Goal: Information Seeking & Learning: Learn about a topic

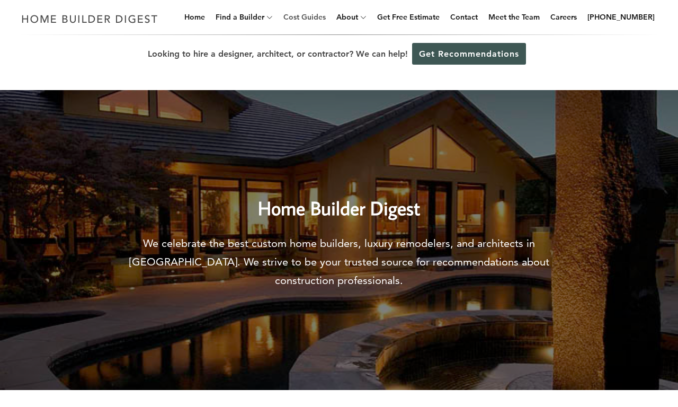
click at [321, 17] on link "Cost Guides" at bounding box center [304, 17] width 51 height 34
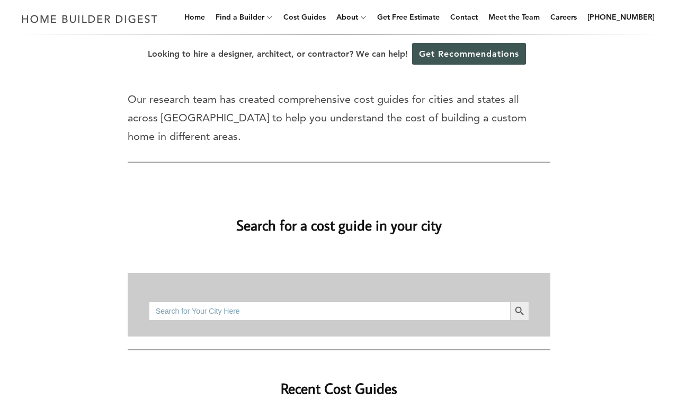
click at [330, 311] on input "Search for:" at bounding box center [329, 311] width 361 height 19
type input "bathroom remodel"
click at [510, 302] on button "Search Button" at bounding box center [519, 311] width 19 height 19
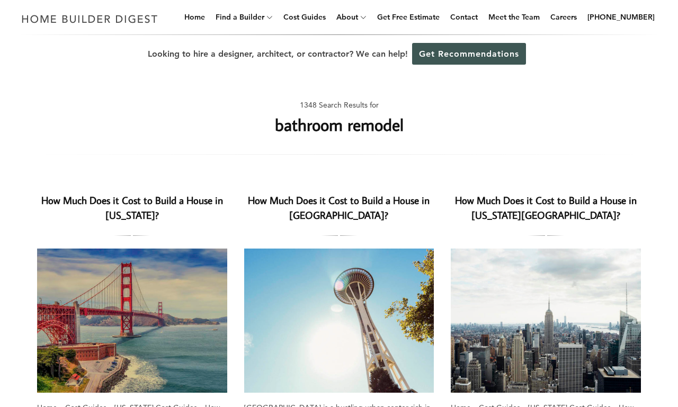
scroll to position [380, 0]
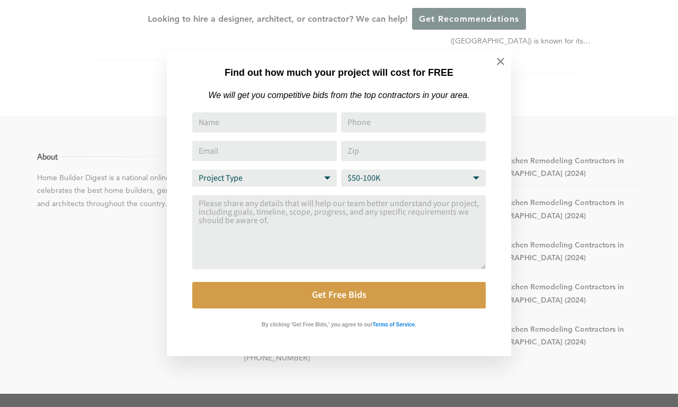
click at [413, 178] on select "Budget Range $50-100K $100-250K $250-500K More than $500K" at bounding box center [413, 178] width 145 height 17
